Goal: Task Accomplishment & Management: Use online tool/utility

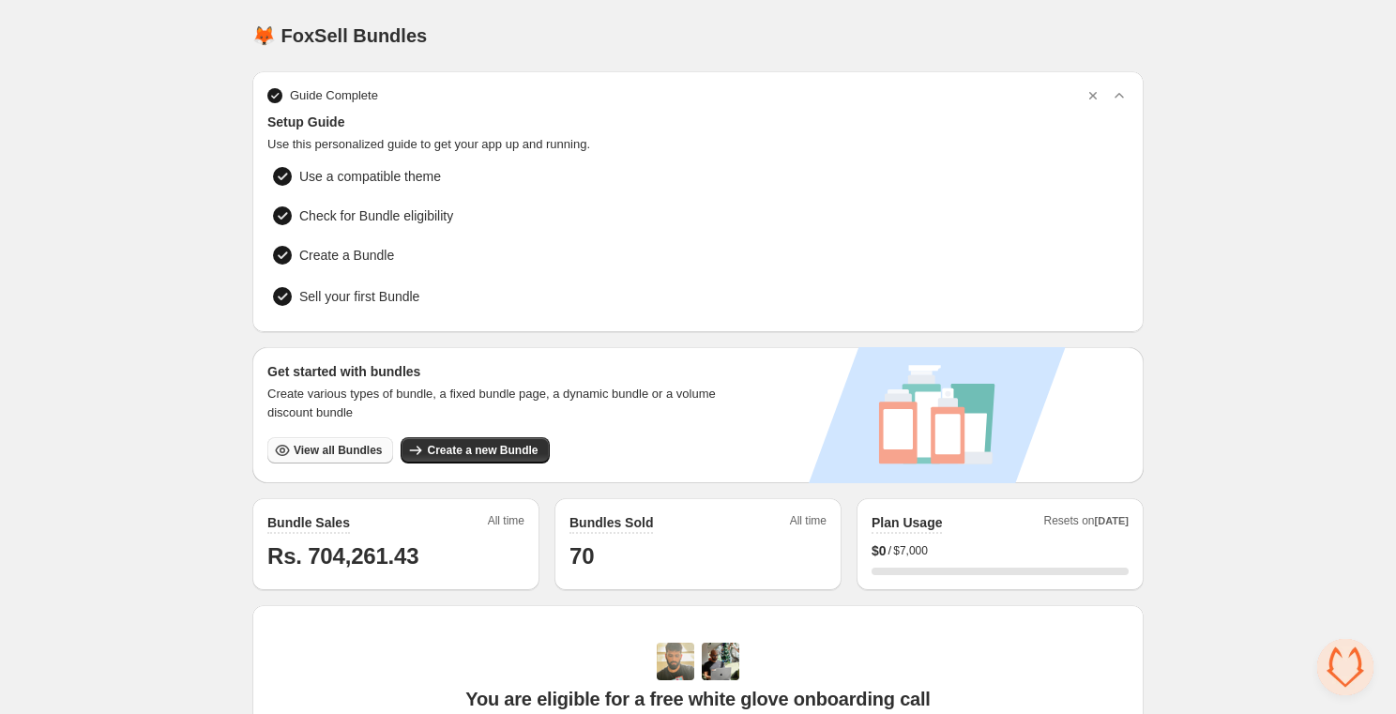
click at [325, 452] on span "View all Bundles" at bounding box center [338, 450] width 88 height 15
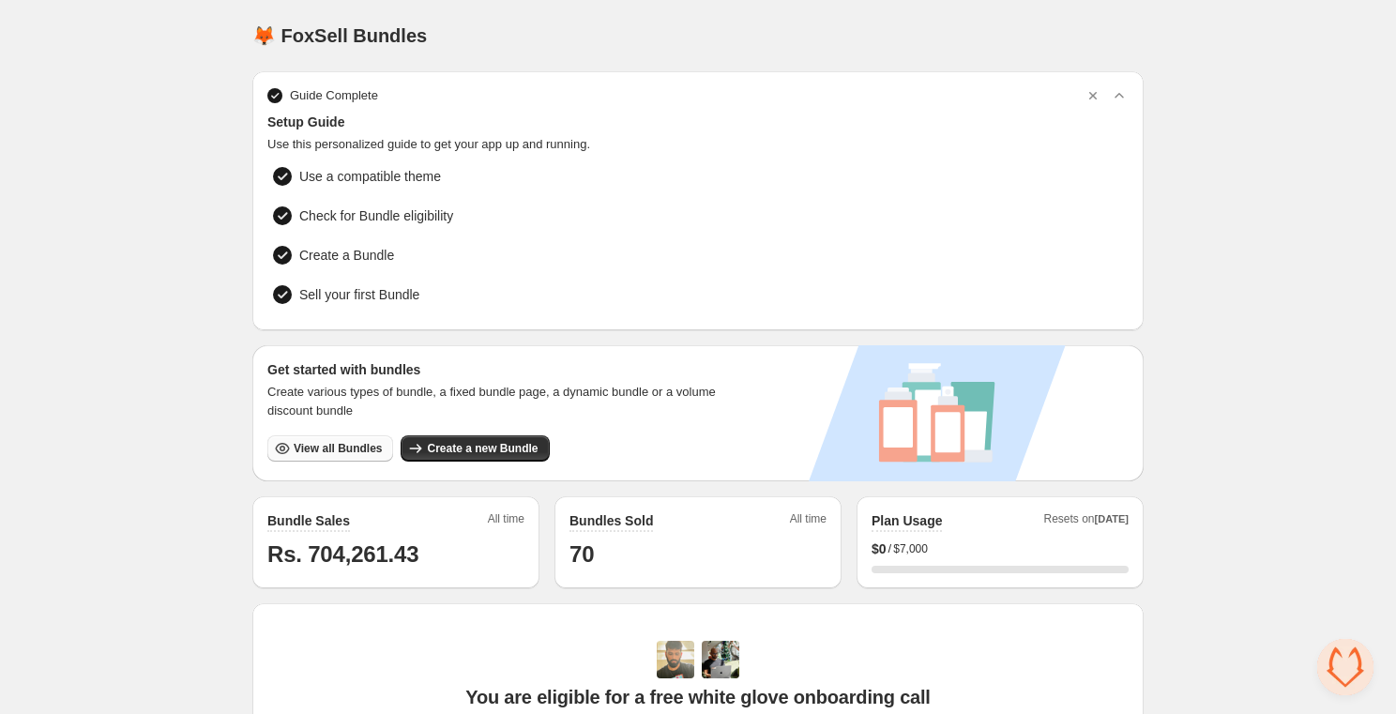
click at [323, 450] on span "View all Bundles" at bounding box center [338, 448] width 88 height 15
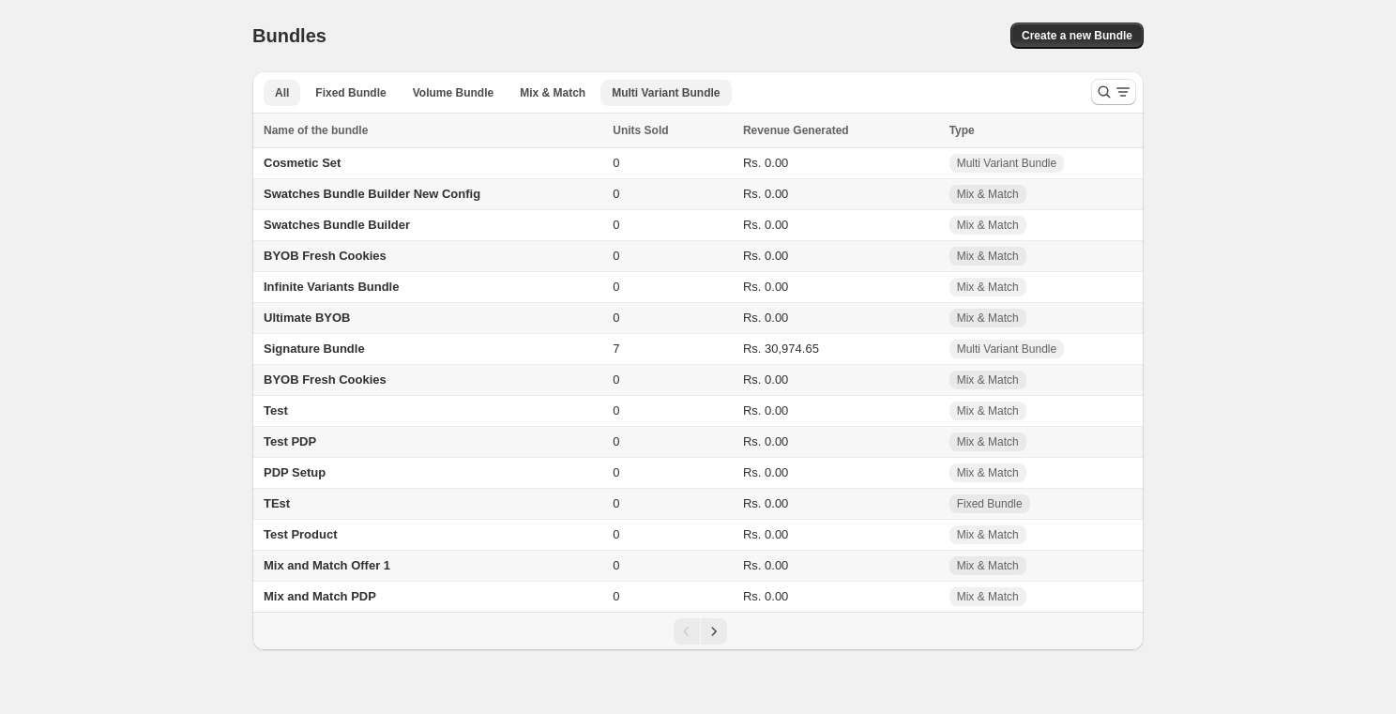
click at [624, 88] on span "Multi Variant Bundle" at bounding box center [666, 92] width 108 height 15
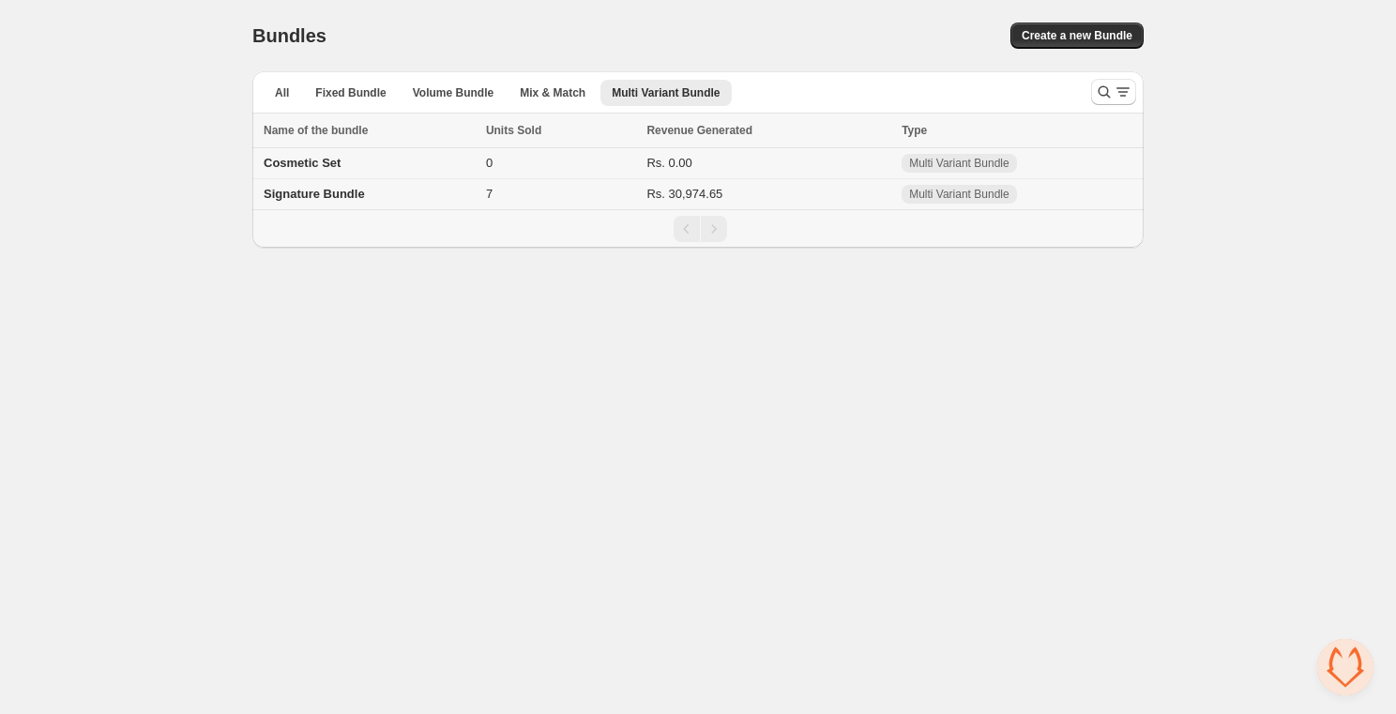
click at [350, 164] on div "Cosmetic Set" at bounding box center [369, 163] width 211 height 19
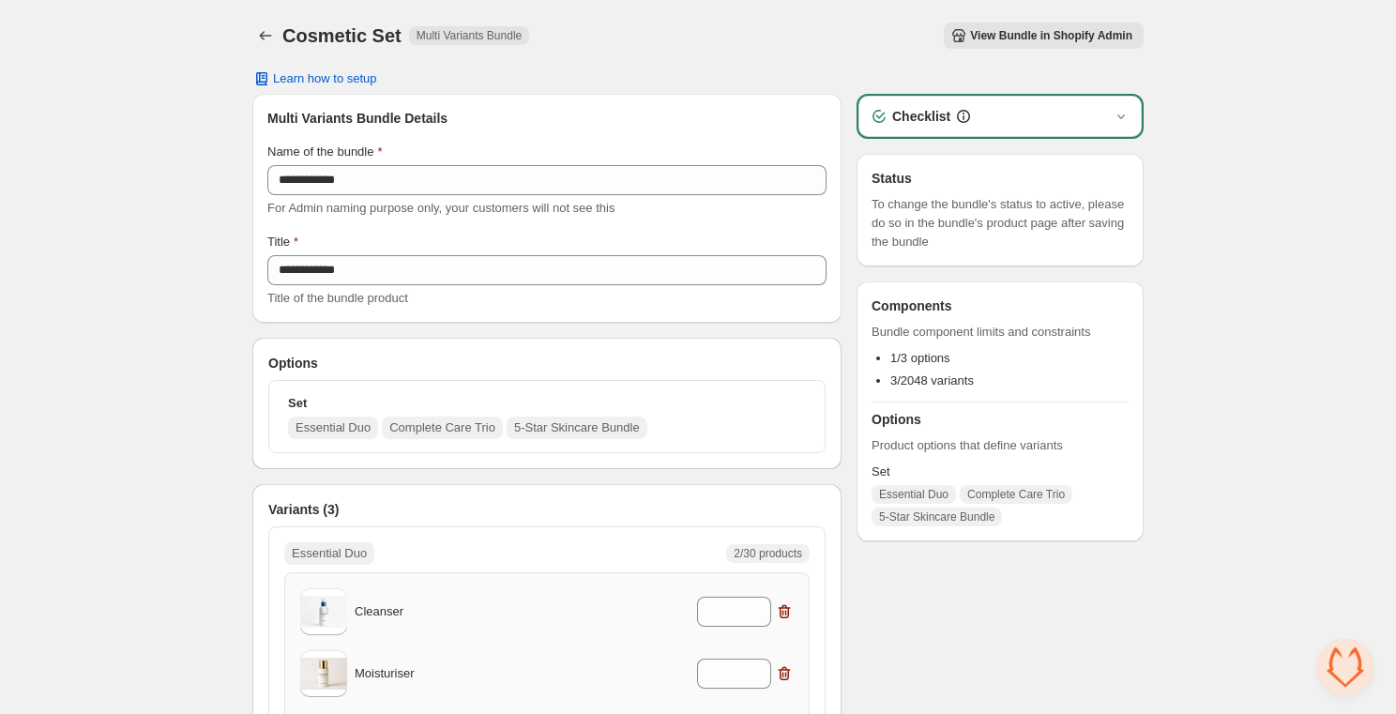
click at [963, 33] on icon "button" at bounding box center [958, 35] width 19 height 19
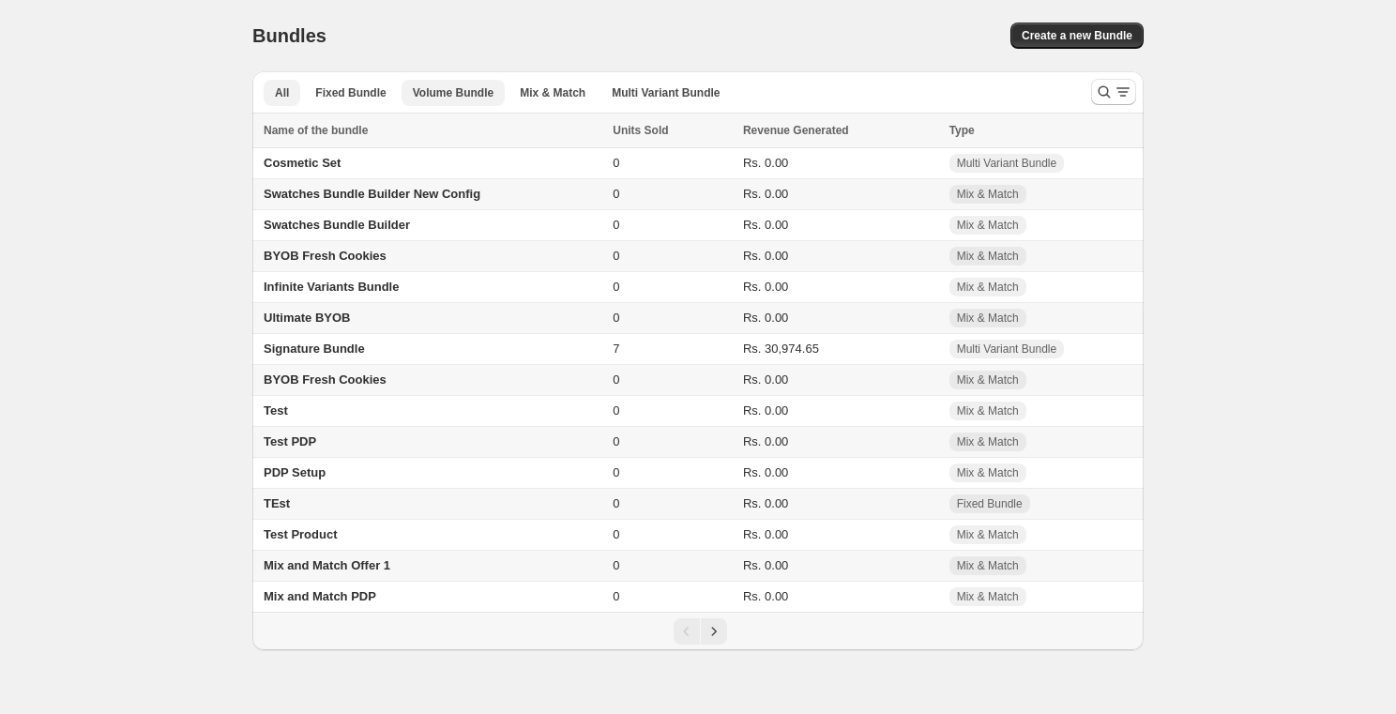
click at [458, 99] on span "Volume Bundle" at bounding box center [453, 92] width 81 height 15
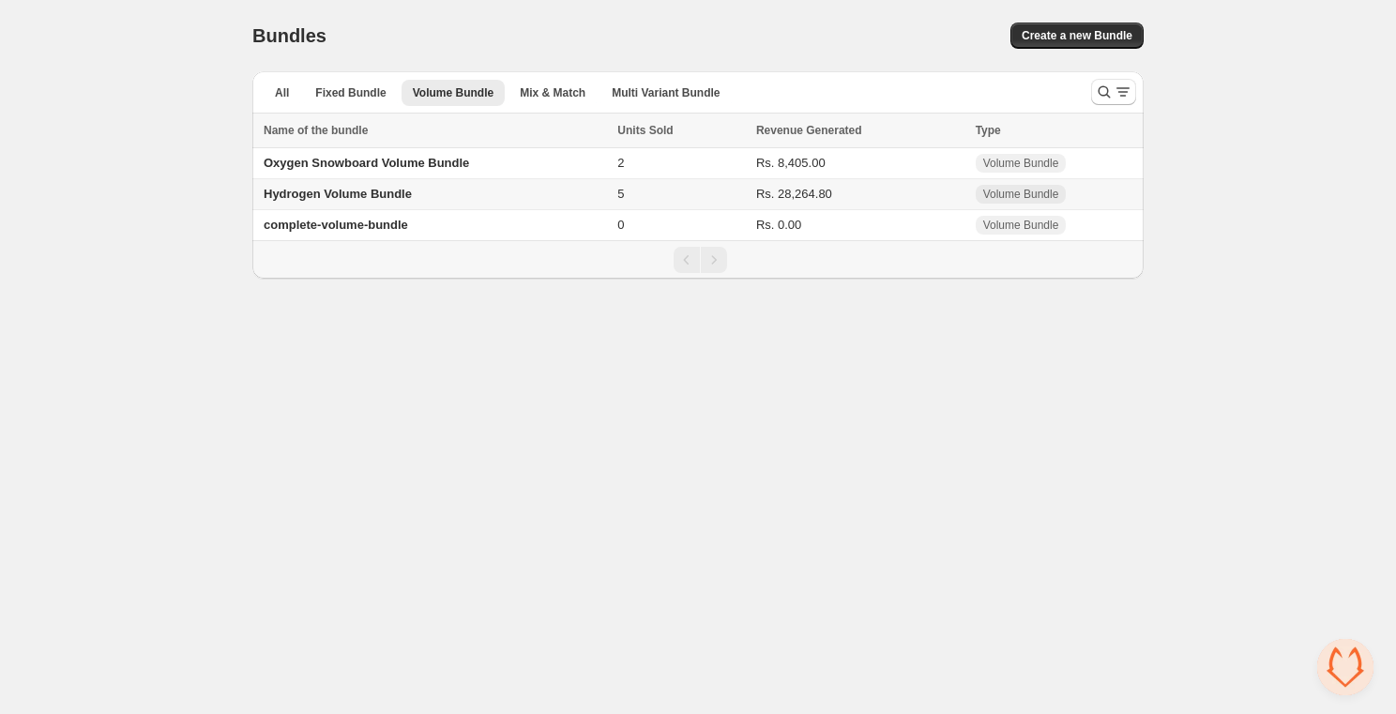
click at [376, 202] on div "Hydrogen Volume Bundle" at bounding box center [435, 194] width 342 height 19
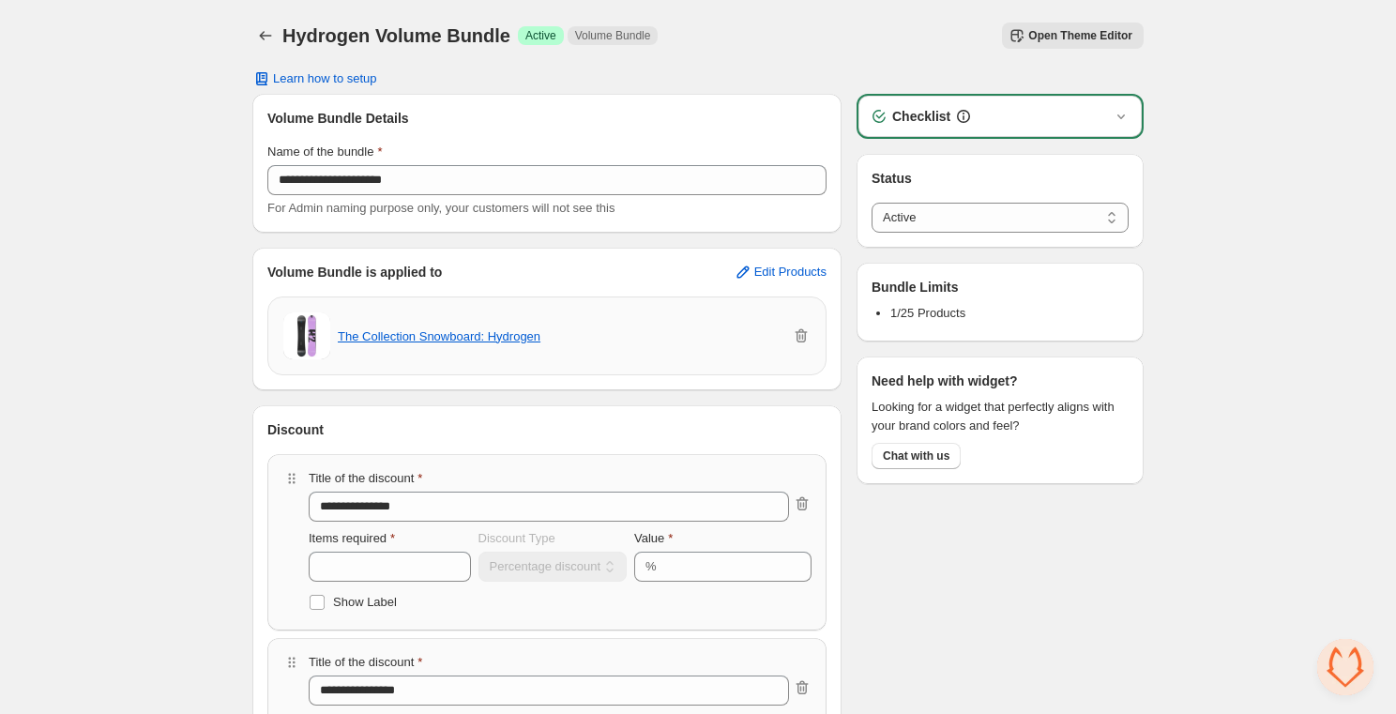
click at [442, 34] on h1 "Hydrogen Volume Bundle" at bounding box center [396, 35] width 228 height 23
click at [459, 37] on h1 "Hydrogen Volume Bundle" at bounding box center [396, 35] width 228 height 23
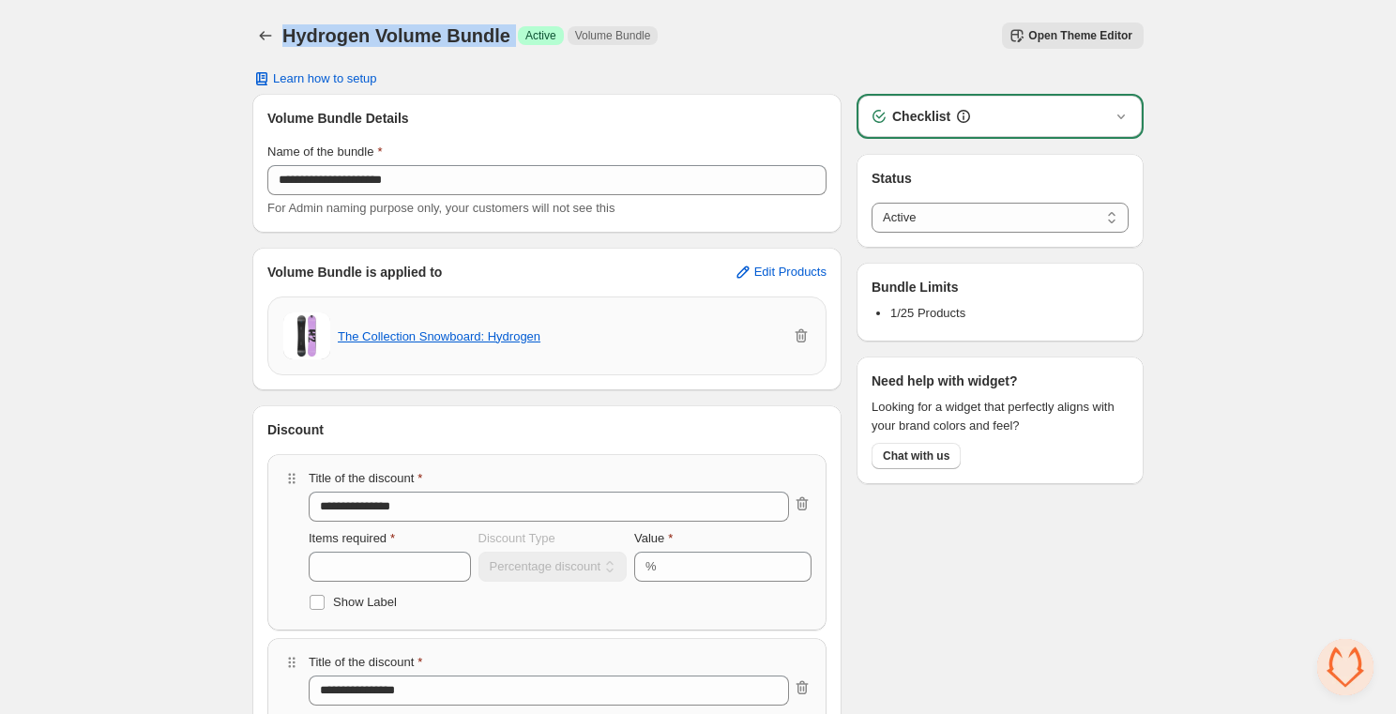
click at [459, 37] on h1 "Hydrogen Volume Bundle" at bounding box center [396, 35] width 228 height 23
click at [468, 62] on div "Hydrogen Volume Bundle. This page is ready Hydrogen Volume Bundle Success Activ…" at bounding box center [697, 35] width 891 height 71
click at [439, 35] on h1 "Hydrogen Volume Bundle" at bounding box center [396, 35] width 228 height 23
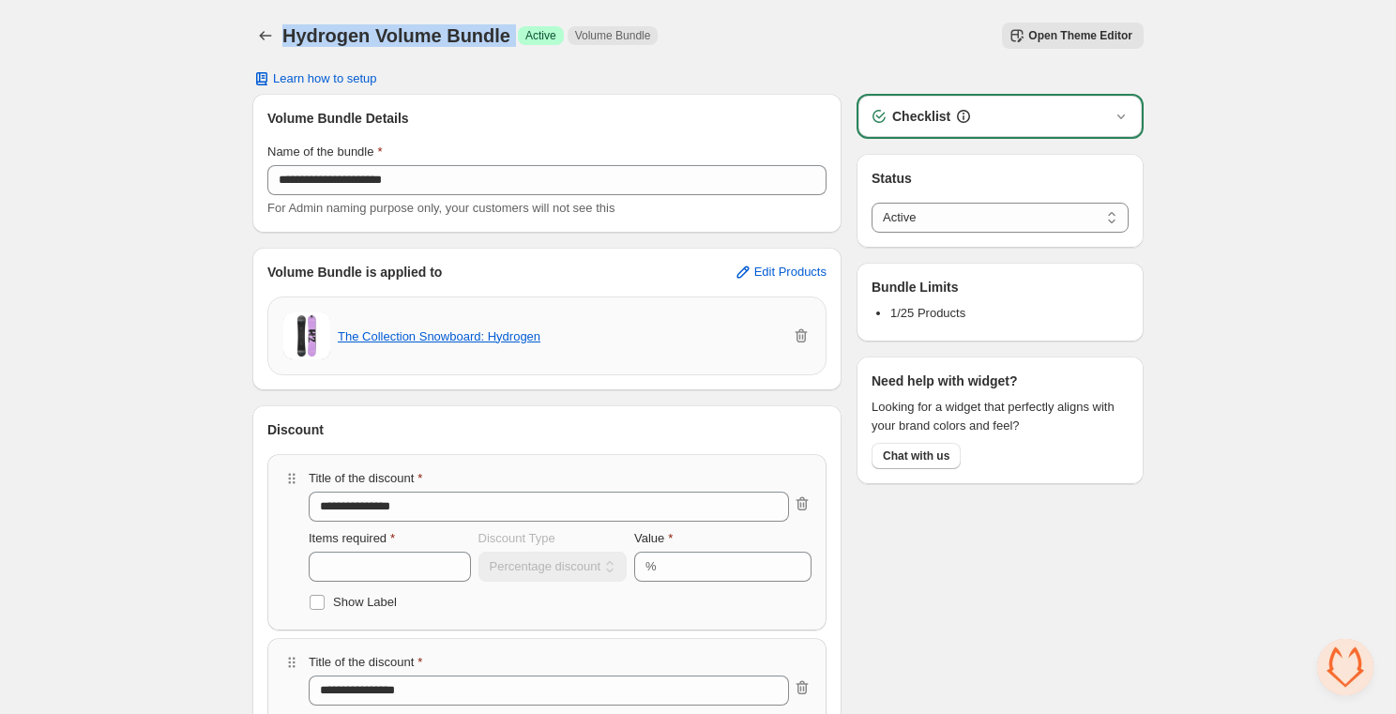
click at [480, 45] on h1 "Hydrogen Volume Bundle" at bounding box center [396, 35] width 228 height 23
